Goal: Transaction & Acquisition: Purchase product/service

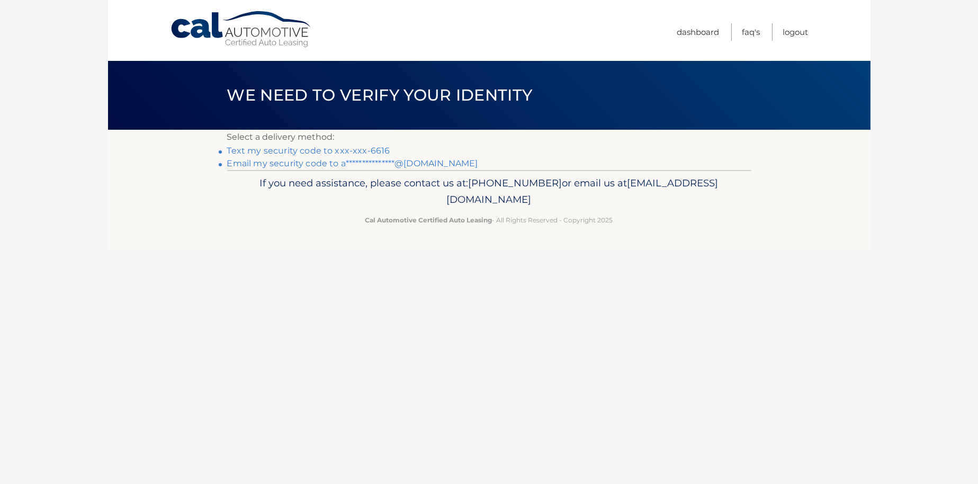
click at [320, 162] on link "**********" at bounding box center [352, 163] width 251 height 10
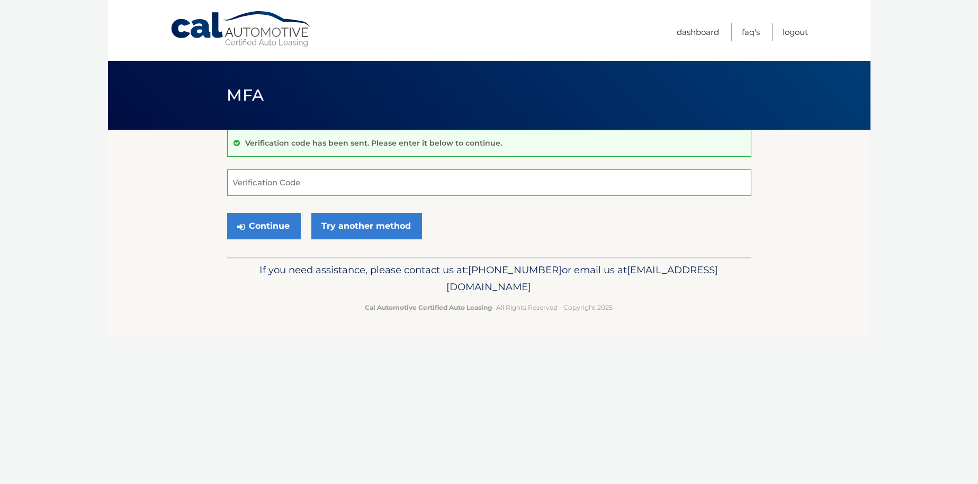
click at [291, 183] on input "Verification Code" at bounding box center [489, 182] width 524 height 26
paste input "631329"
click at [280, 222] on button "Continue" at bounding box center [264, 226] width 74 height 26
click at [264, 224] on button "Continue" at bounding box center [264, 226] width 74 height 26
type input "6"
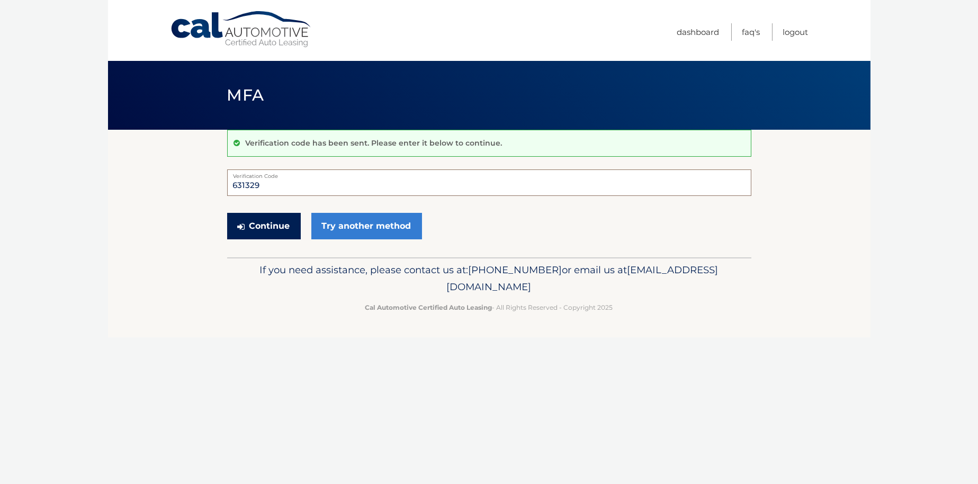
type input "631329"
click at [276, 227] on button "Continue" at bounding box center [264, 226] width 74 height 26
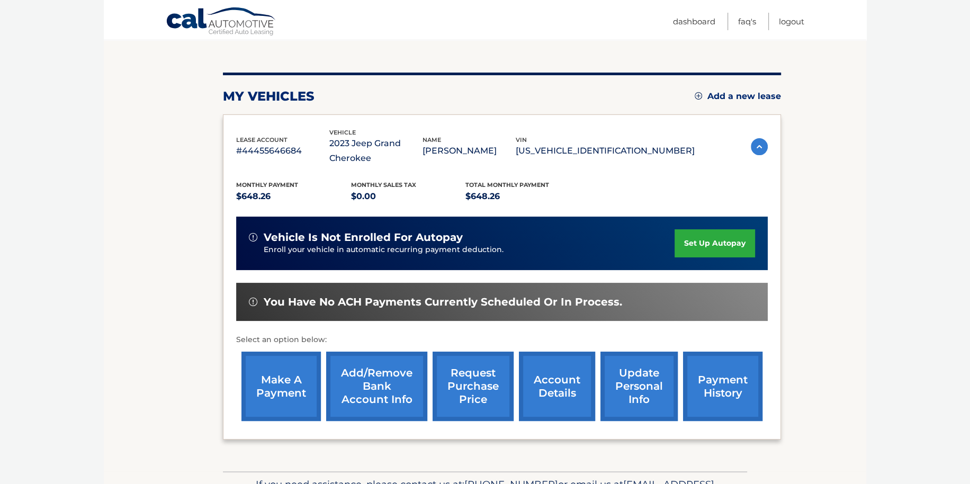
scroll to position [106, 0]
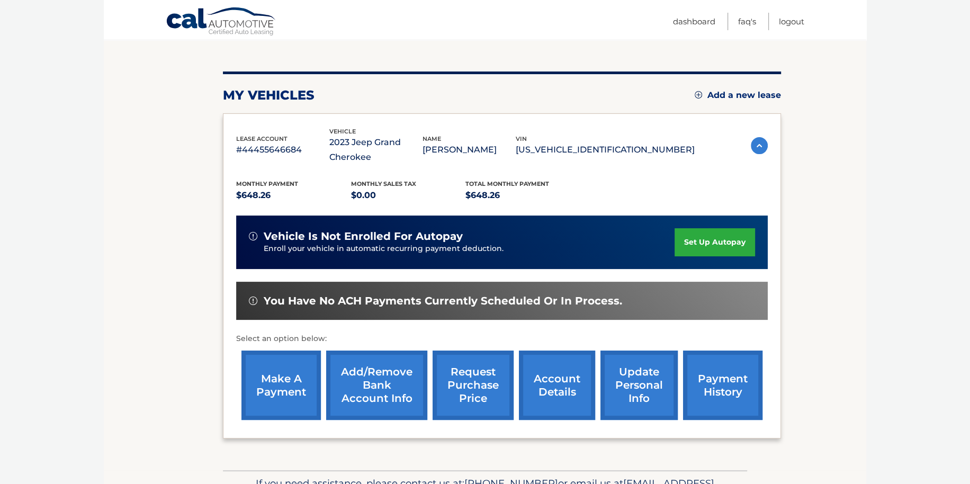
click at [276, 383] on link "make a payment" at bounding box center [280, 384] width 79 height 69
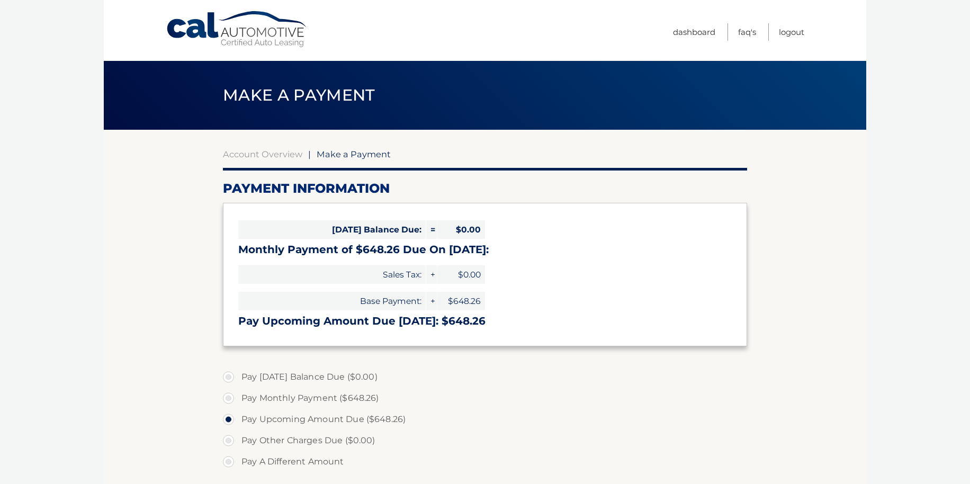
select select "ODFiZTViMGQtNWYyMC00ZTUyLTljYmQtOGIxNzIwMzFmZDVl"
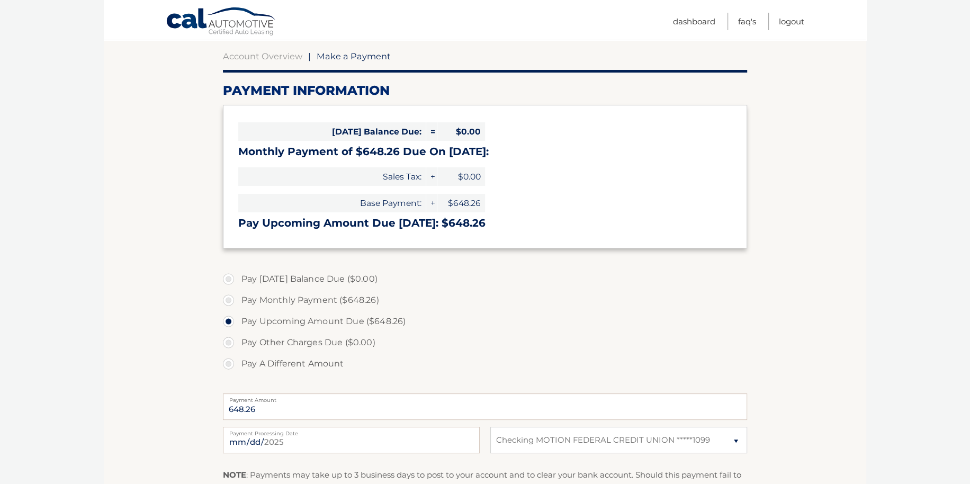
scroll to position [106, 0]
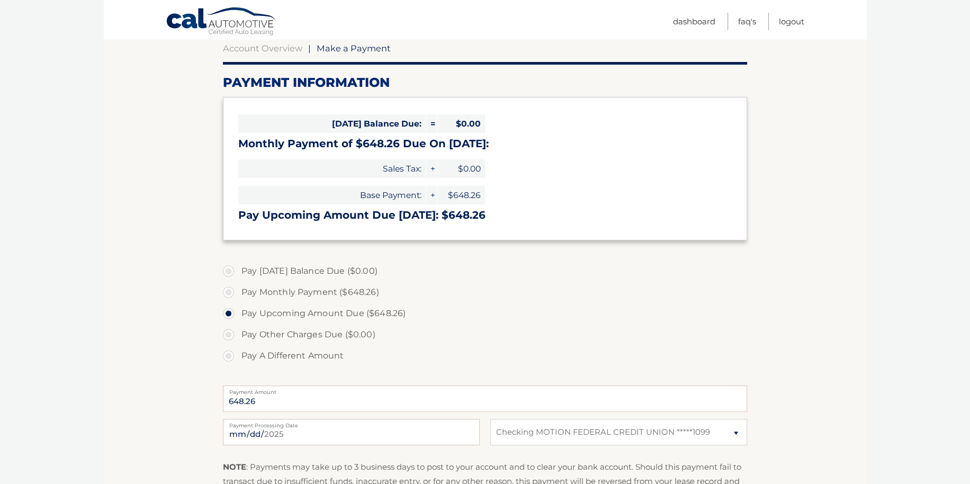
click at [230, 294] on label "Pay Monthly Payment ($648.26)" at bounding box center [485, 292] width 524 height 21
click at [230, 294] on input "Pay Monthly Payment ($648.26)" at bounding box center [232, 290] width 11 height 17
radio input "true"
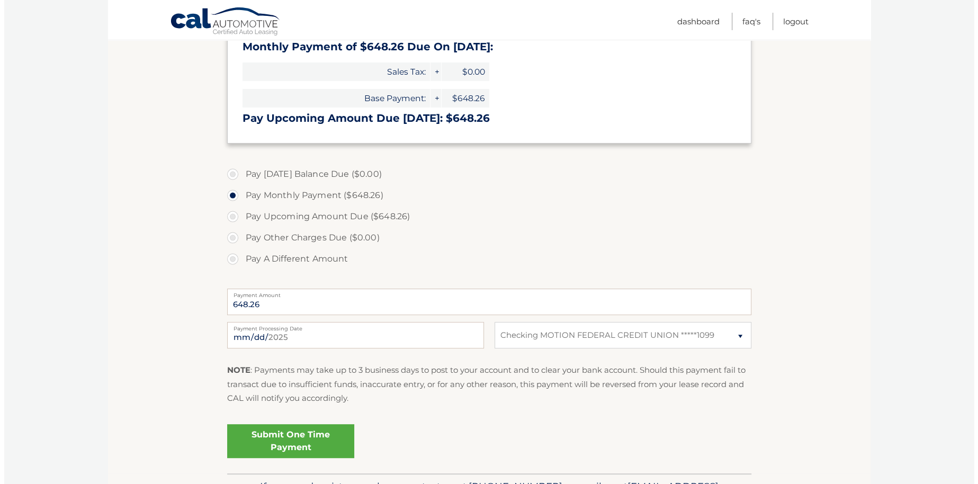
scroll to position [212, 0]
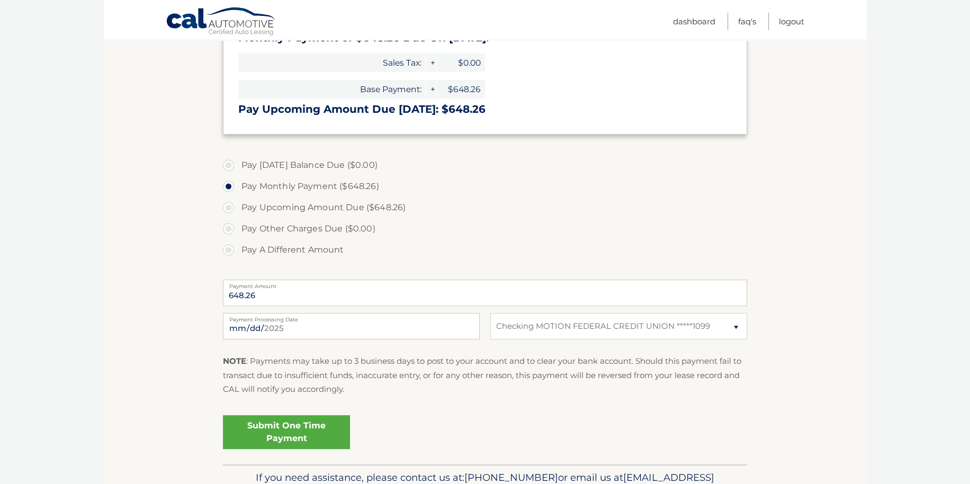
click at [296, 430] on link "Submit One Time Payment" at bounding box center [286, 432] width 127 height 34
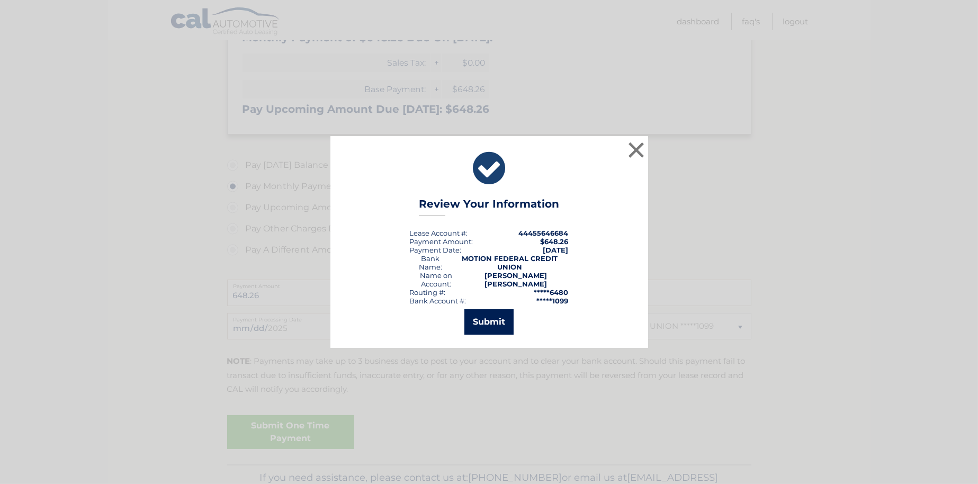
click at [492, 320] on button "Submit" at bounding box center [488, 321] width 49 height 25
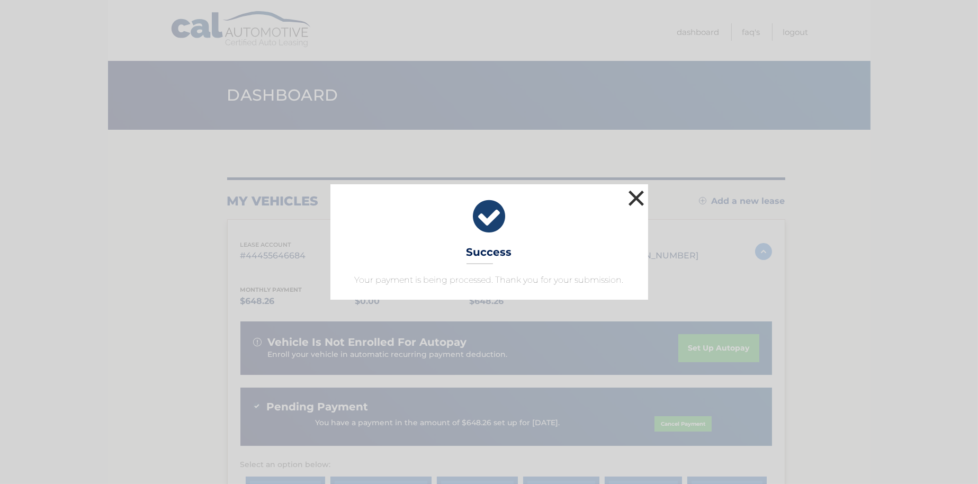
click at [635, 196] on button "×" at bounding box center [636, 197] width 21 height 21
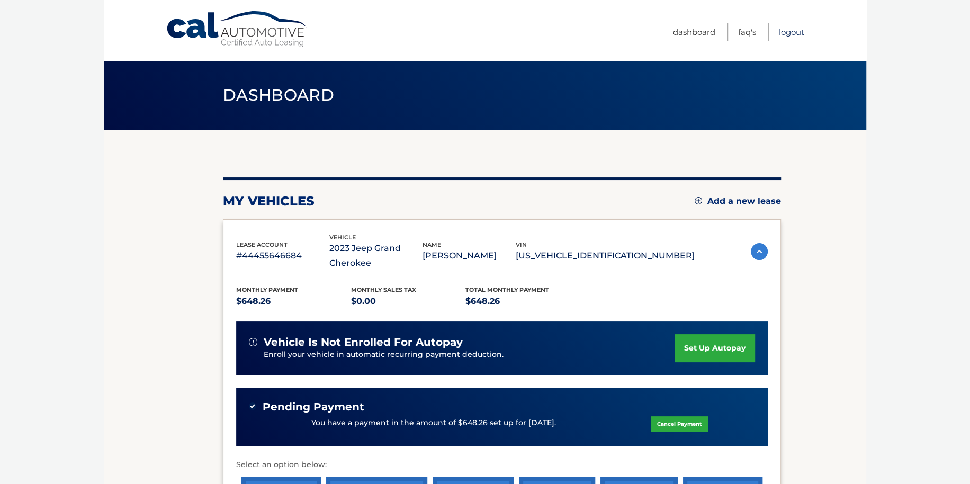
click at [796, 32] on link "Logout" at bounding box center [791, 31] width 25 height 17
